Goal: Check status: Check status

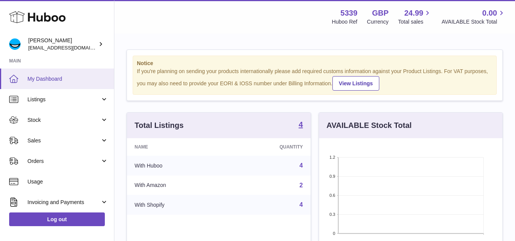
scroll to position [119, 183]
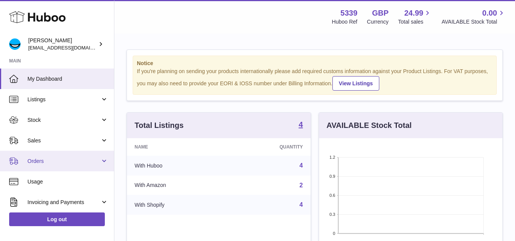
click at [29, 158] on span "Orders" at bounding box center [63, 161] width 73 height 7
click at [58, 162] on span "Orders" at bounding box center [63, 161] width 73 height 7
click at [65, 162] on span "Orders" at bounding box center [63, 161] width 73 height 7
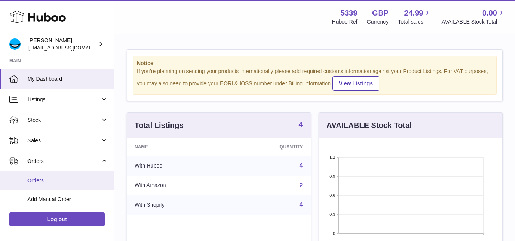
click at [31, 179] on span "Orders" at bounding box center [67, 180] width 81 height 7
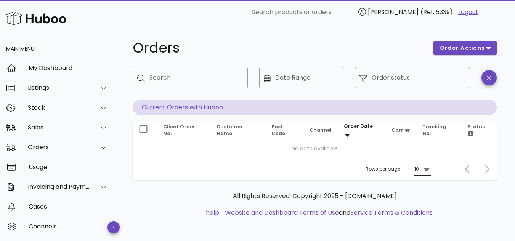
click at [423, 170] on icon at bounding box center [426, 169] width 9 height 9
click at [423, 193] on div "25" at bounding box center [424, 193] width 8 height 7
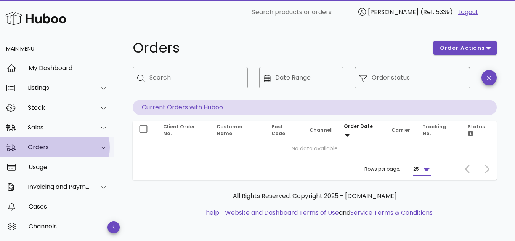
click at [46, 144] on div "Orders" at bounding box center [59, 147] width 62 height 7
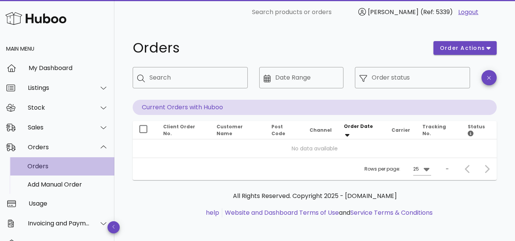
click at [39, 163] on div "Orders" at bounding box center [67, 166] width 81 height 7
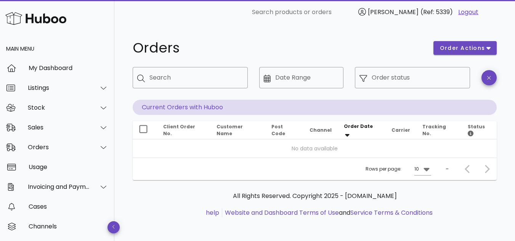
scroll to position [1, 0]
click at [424, 170] on icon at bounding box center [426, 168] width 9 height 9
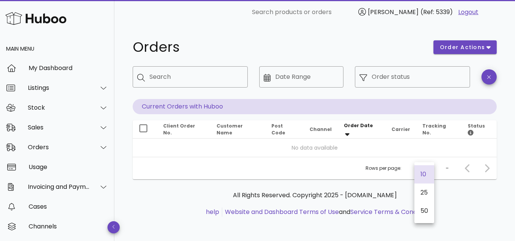
click at [472, 200] on div "All Rights Reserved. Copyright 2025 - huboo.co.uk help Website and Dashboard Te…" at bounding box center [315, 204] width 352 height 26
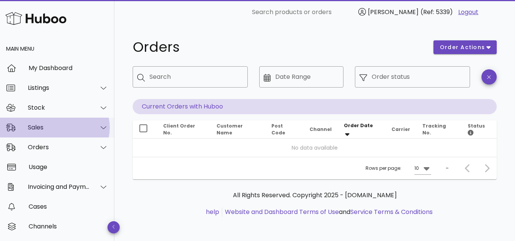
click at [43, 128] on div "Sales" at bounding box center [59, 127] width 62 height 7
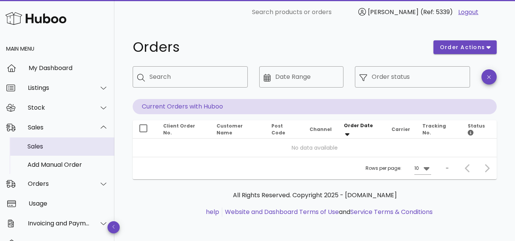
click at [36, 146] on div "Sales" at bounding box center [67, 146] width 81 height 7
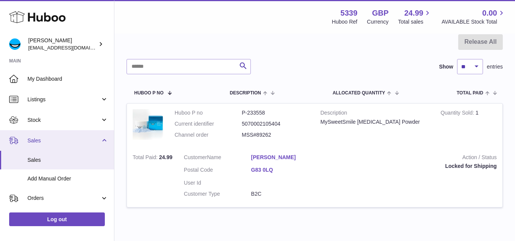
scroll to position [38, 0]
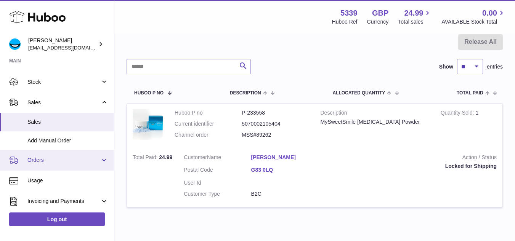
click at [31, 161] on span "Orders" at bounding box center [63, 160] width 73 height 7
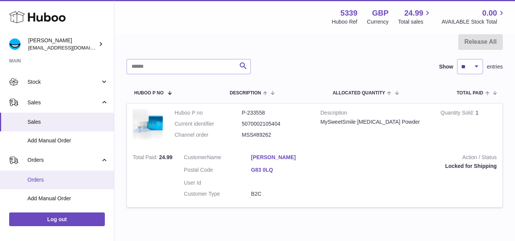
click at [35, 180] on span "Orders" at bounding box center [67, 179] width 81 height 7
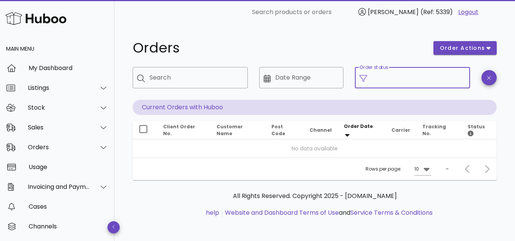
click at [391, 77] on input "Order status" at bounding box center [418, 78] width 94 height 12
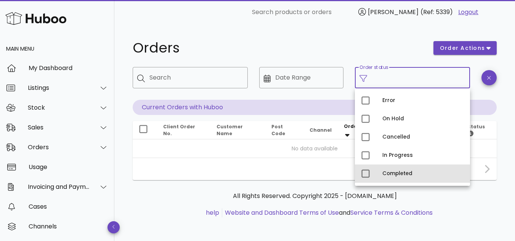
click at [401, 171] on div "Completed" at bounding box center [423, 174] width 82 height 6
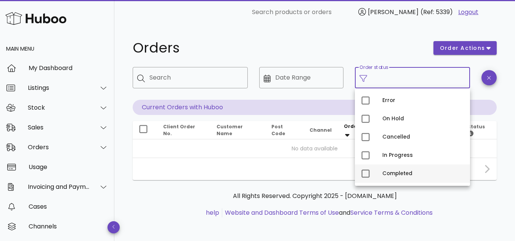
type input "**********"
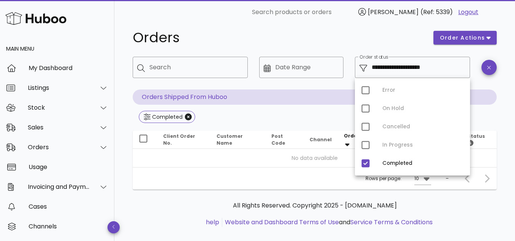
scroll to position [21, 0]
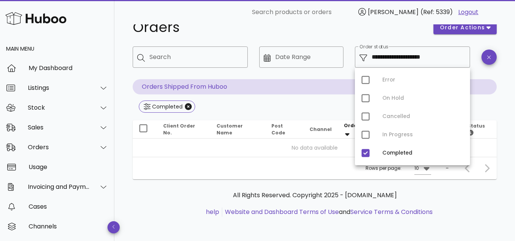
click at [238, 28] on h1 "Orders" at bounding box center [278, 28] width 291 height 14
